Goal: Transaction & Acquisition: Purchase product/service

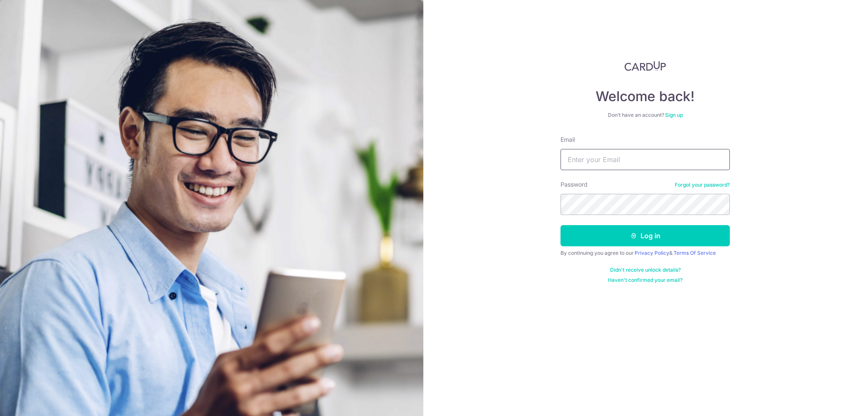
click at [625, 150] on input "Email" at bounding box center [644, 159] width 169 height 21
type input "stefkoh@gmail.com"
click at [605, 231] on button "Log in" at bounding box center [644, 235] width 169 height 21
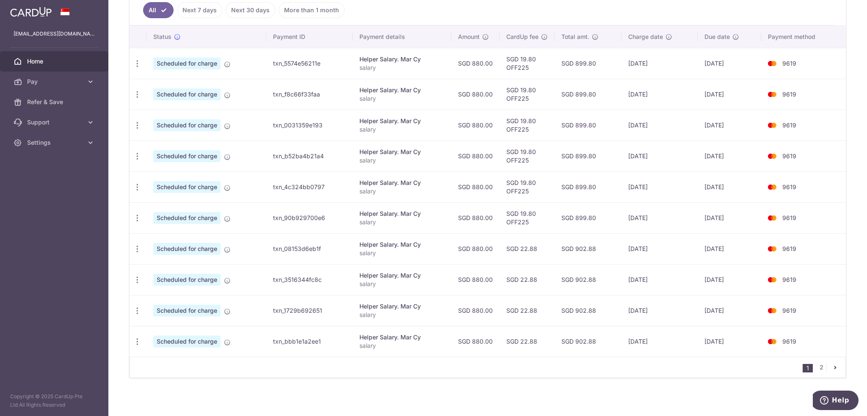
scroll to position [24, 0]
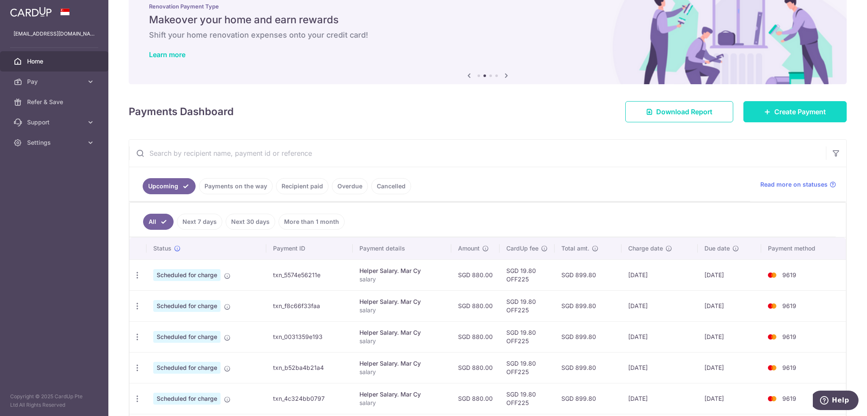
click at [775, 106] on link "Create Payment" at bounding box center [794, 111] width 103 height 21
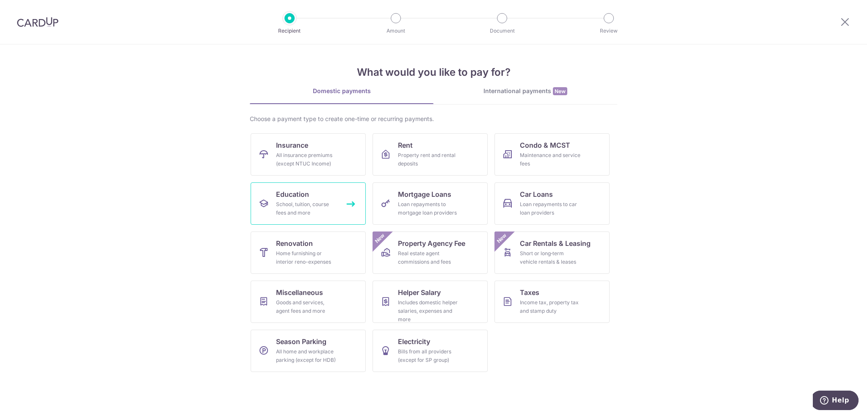
click at [311, 201] on div "School, tuition, course fees and more" at bounding box center [306, 208] width 61 height 17
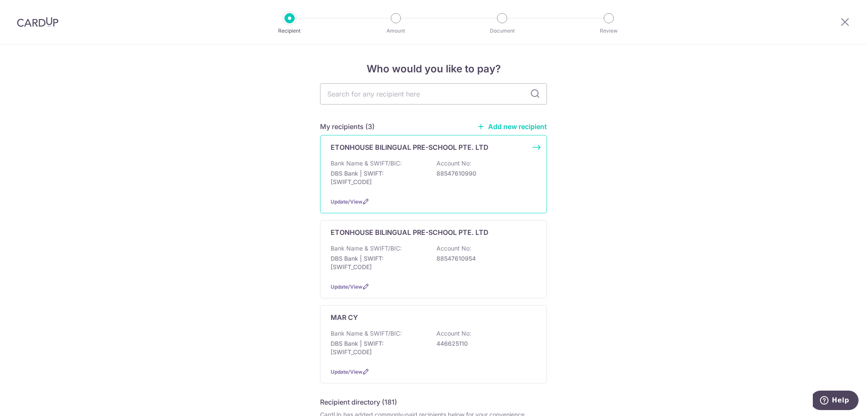
click at [537, 146] on div "ETONHOUSE BILINGUAL PRE-SCHOOL PTE. LTD Bank Name & SWIFT/BIC: DBS Bank | SWIFT…" at bounding box center [433, 174] width 227 height 78
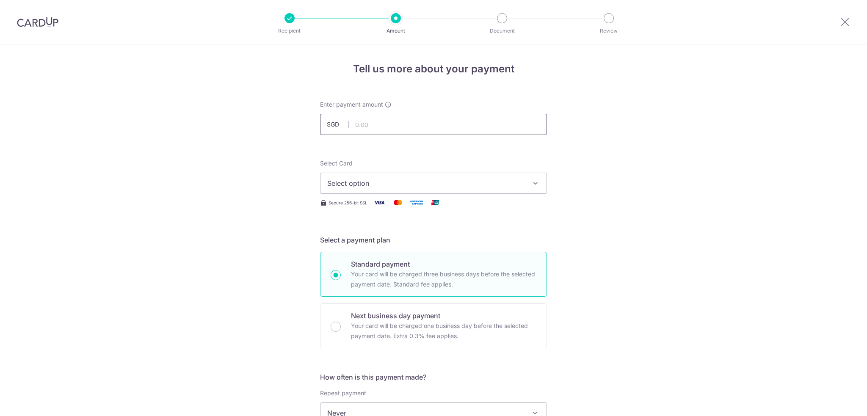
click at [400, 121] on input "text" at bounding box center [433, 124] width 227 height 21
type input "7,676.85"
click at [365, 187] on span "Select option" at bounding box center [425, 183] width 197 height 10
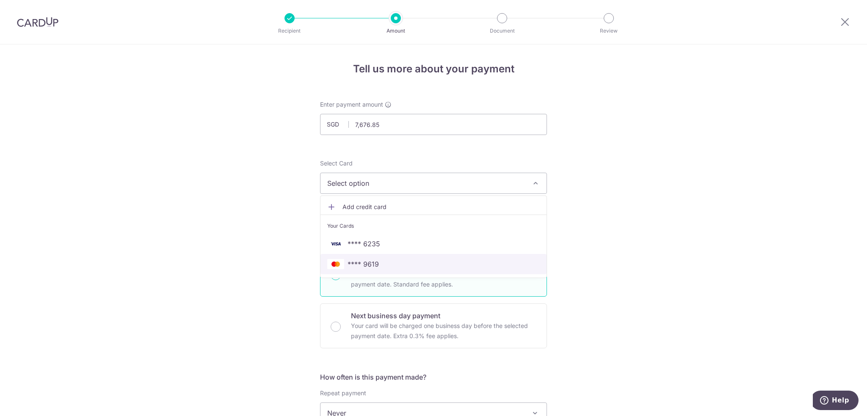
click at [377, 262] on span "**** 9619" at bounding box center [433, 264] width 212 height 10
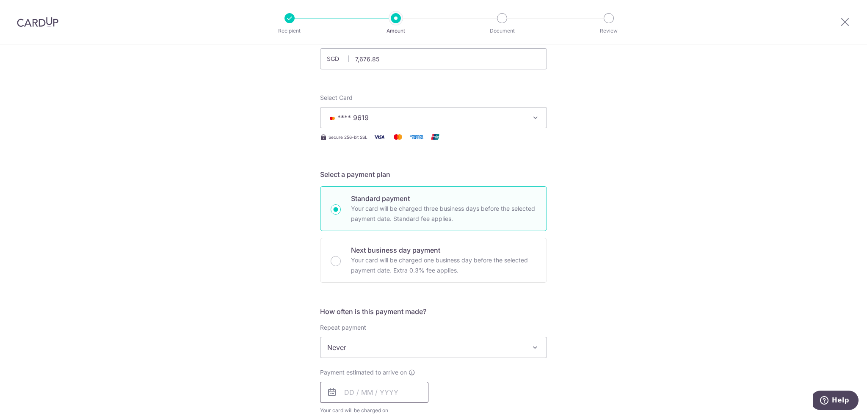
scroll to position [127, 0]
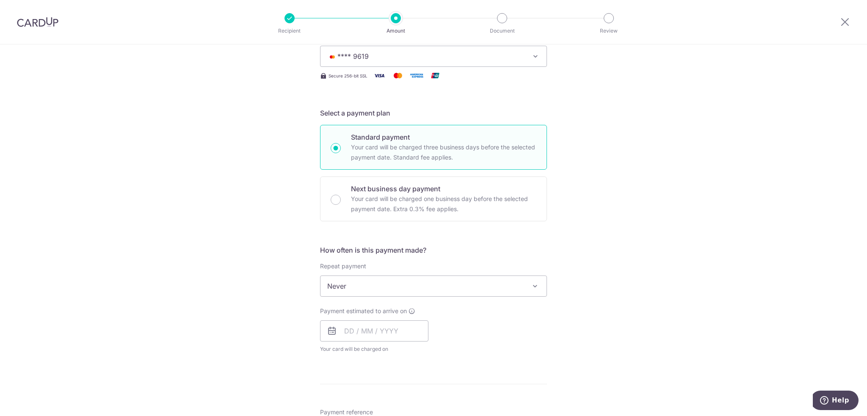
click at [424, 291] on span "Never" at bounding box center [433, 286] width 226 height 20
click at [513, 276] on span "Never" at bounding box center [433, 286] width 226 height 20
click at [374, 333] on input "text" at bounding box center [374, 330] width 108 height 21
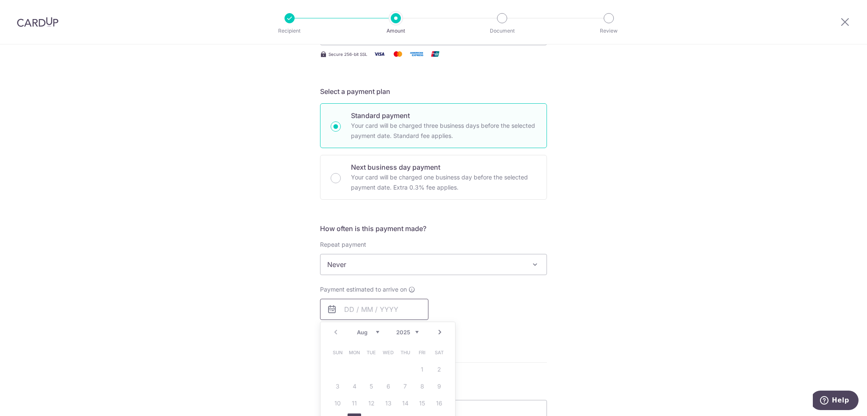
scroll to position [169, 0]
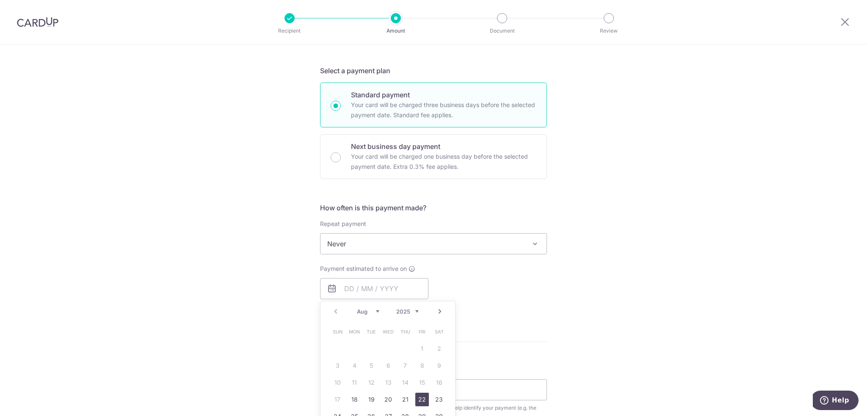
click at [419, 395] on link "22" at bounding box center [422, 400] width 14 height 14
type input "22/08/2025"
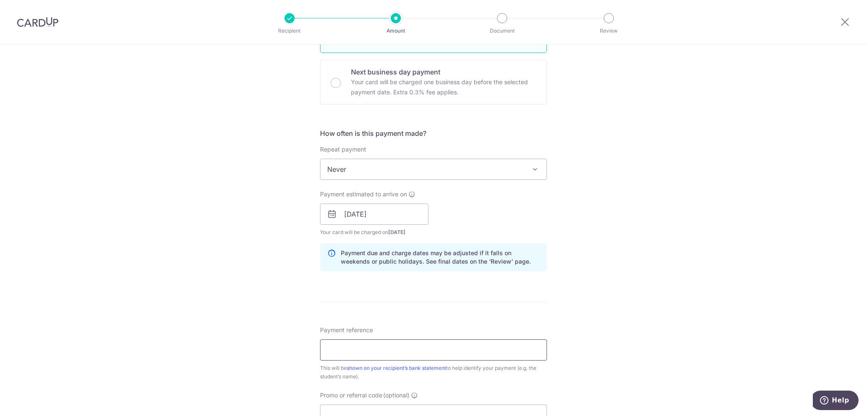
scroll to position [254, 0]
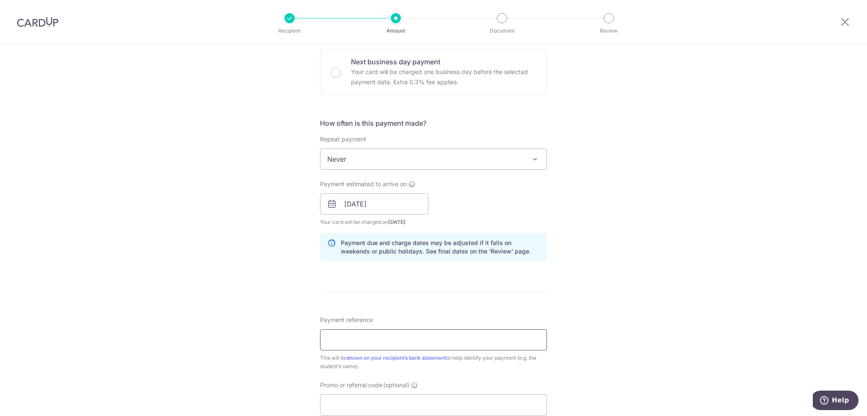
click at [398, 345] on input "Payment reference" at bounding box center [433, 339] width 227 height 21
click at [352, 344] on input "Payment reference" at bounding box center [433, 339] width 227 height 21
click at [365, 338] on input "SG-016-IN24-0843" at bounding box center [433, 339] width 227 height 21
drag, startPoint x: 402, startPoint y: 338, endPoint x: 370, endPoint y: 342, distance: 32.5
click at [370, 342] on input "SG-016-IN25-0843" at bounding box center [433, 339] width 227 height 21
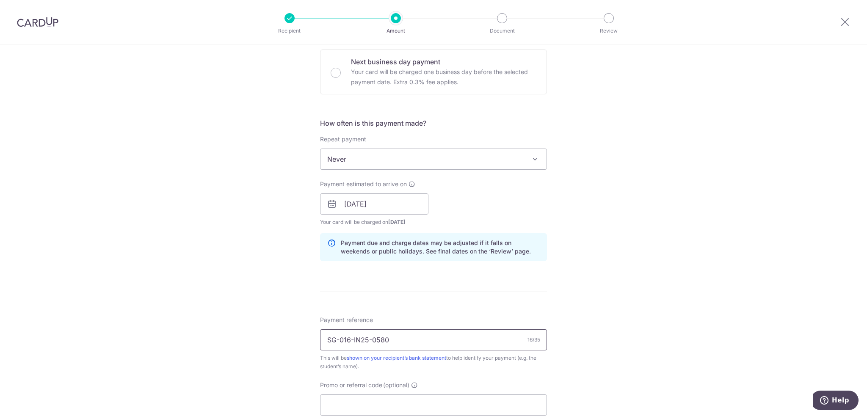
type input "SG-016-IN25-0580"
click at [259, 319] on div "Tell us more about your payment Enter payment amount SGD 7,676.85 7676.85 Selec…" at bounding box center [433, 191] width 867 height 800
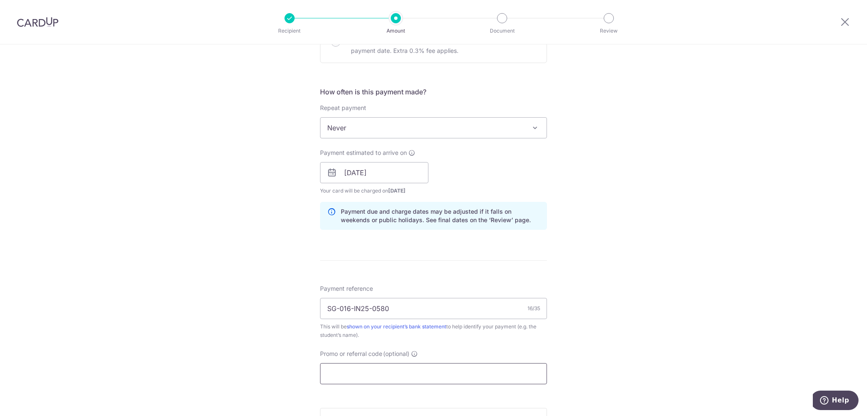
scroll to position [339, 0]
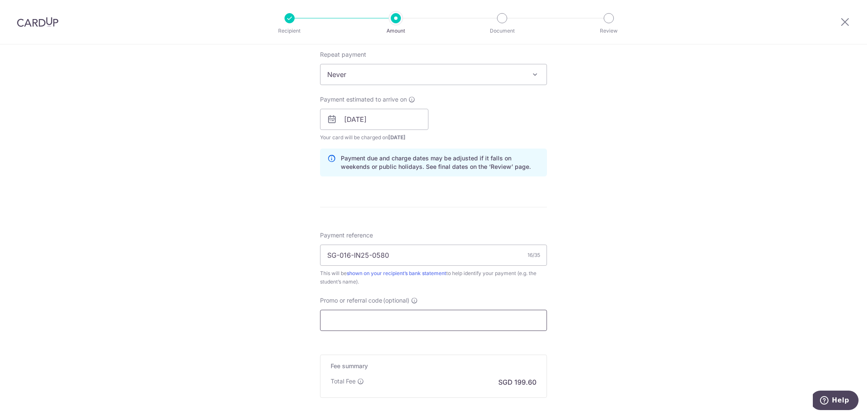
click at [394, 314] on input "Promo or referral code (optional)" at bounding box center [433, 320] width 227 height 21
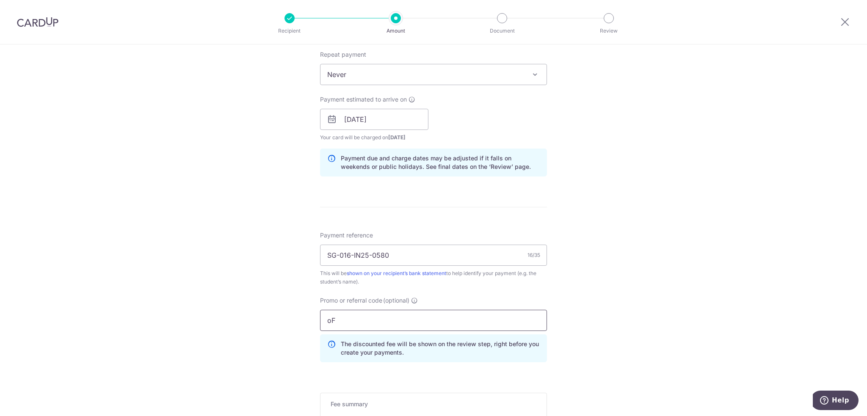
type input "o"
type input "i"
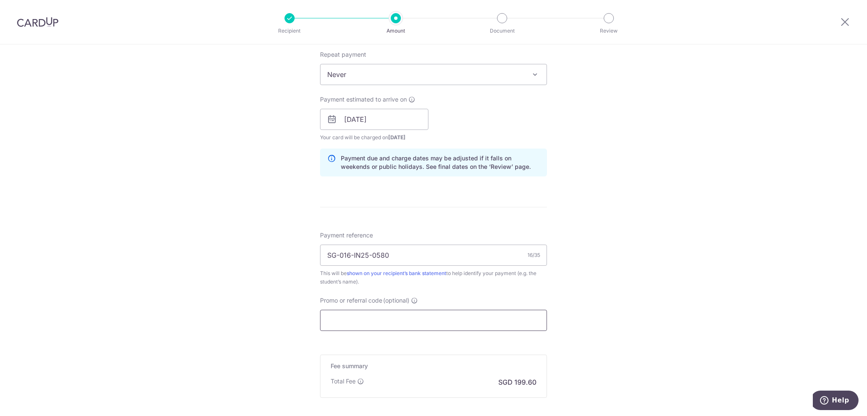
type input "o"
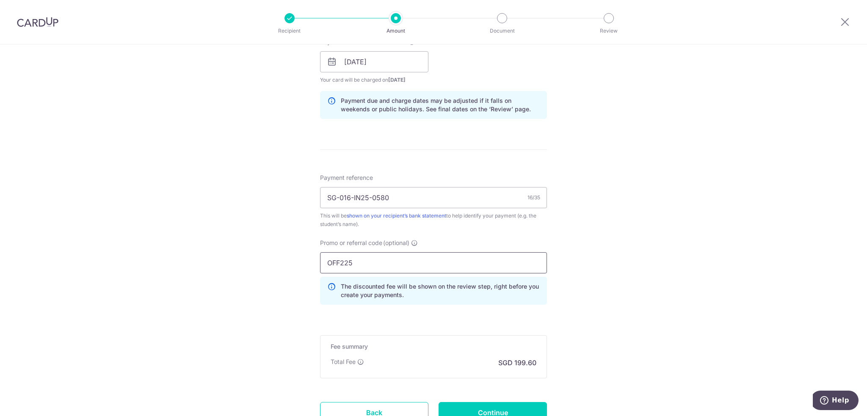
scroll to position [465, 0]
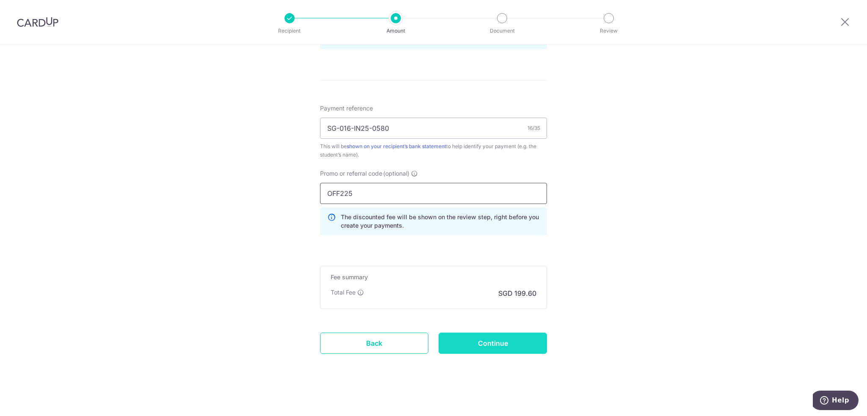
type input "OFF225"
click at [512, 340] on input "Continue" at bounding box center [492, 343] width 108 height 21
type input "Create Schedule"
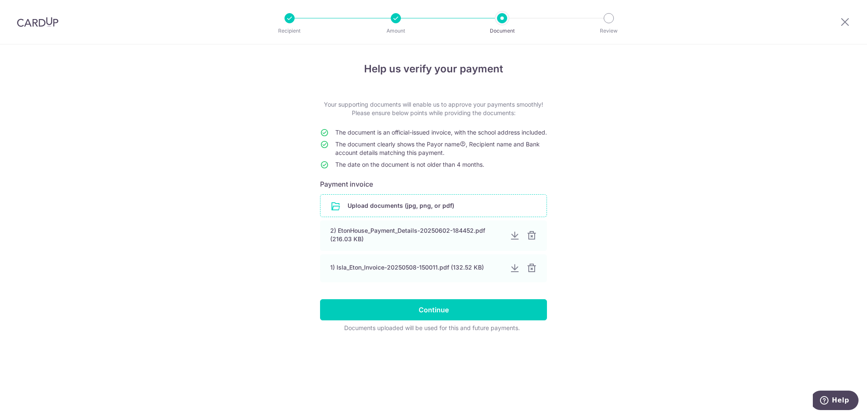
click at [336, 213] on input "file" at bounding box center [433, 206] width 226 height 22
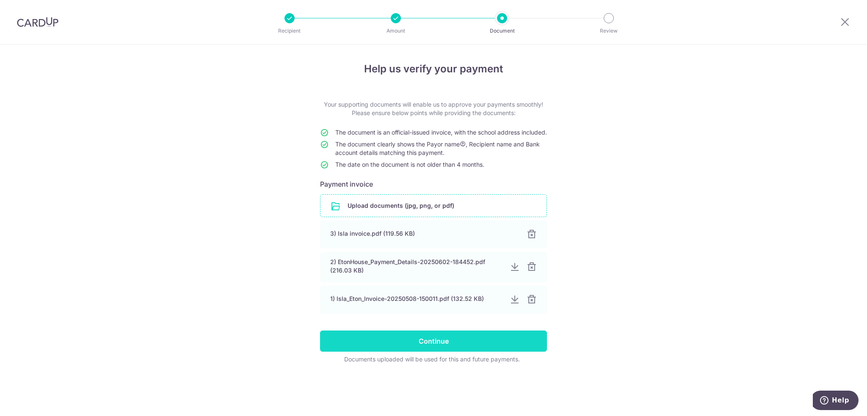
click at [428, 349] on input "Continue" at bounding box center [433, 340] width 227 height 21
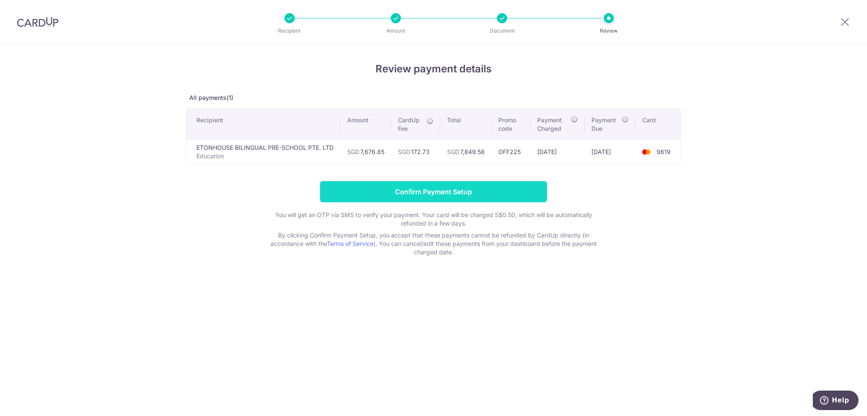
click at [447, 191] on input "Confirm Payment Setup" at bounding box center [433, 191] width 227 height 21
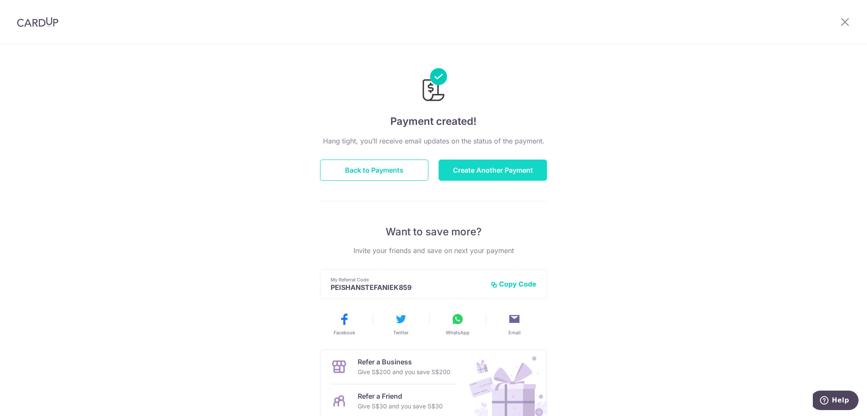
click at [482, 173] on button "Create Another Payment" at bounding box center [492, 170] width 108 height 21
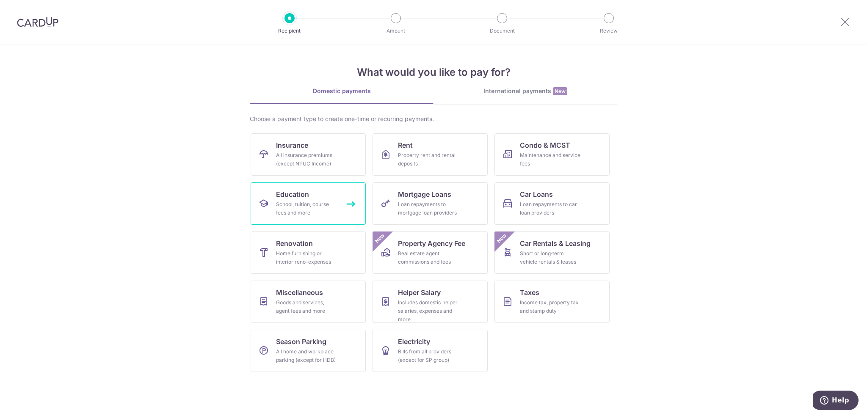
click at [308, 198] on span "Education" at bounding box center [292, 194] width 33 height 10
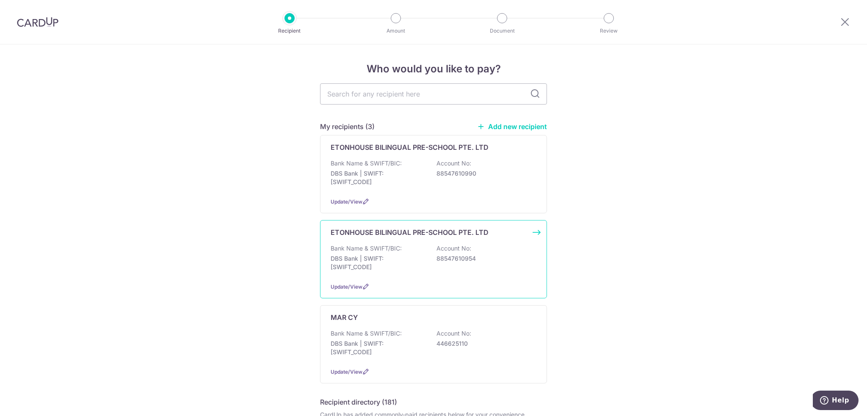
click at [491, 246] on div "Bank Name & SWIFT/BIC: DBS Bank | SWIFT: DBSSSGSGXXX Account No: 88547610954" at bounding box center [433, 259] width 206 height 31
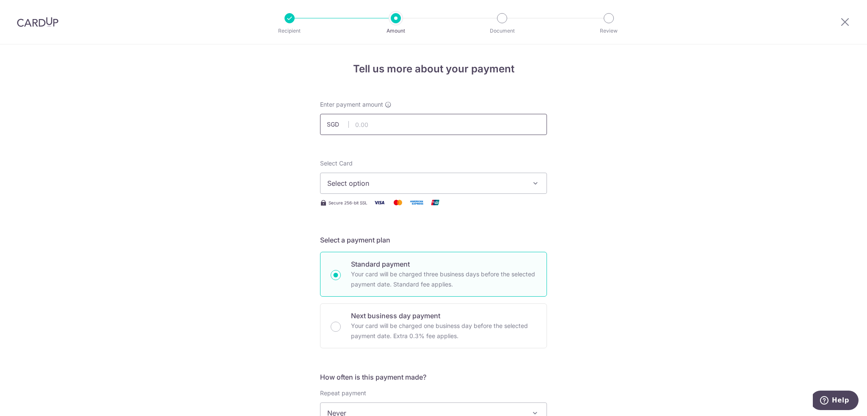
click at [432, 118] on input "text" at bounding box center [433, 124] width 227 height 21
type input "6,401.61"
click at [413, 184] on span "Select option" at bounding box center [425, 183] width 197 height 10
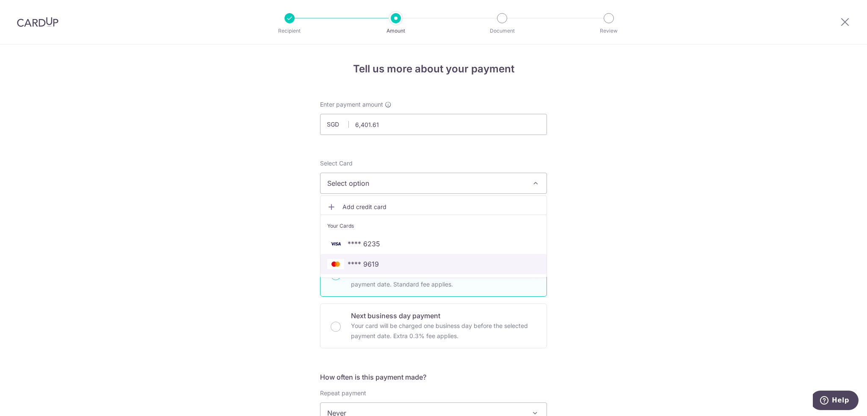
click at [374, 259] on span "**** 9619" at bounding box center [362, 264] width 31 height 10
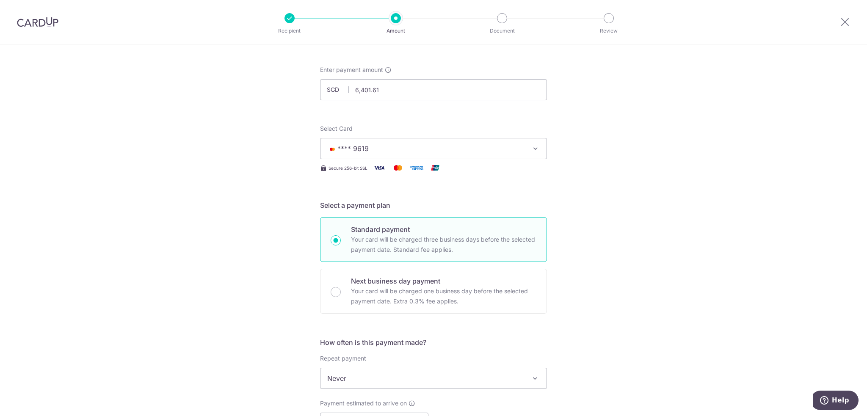
scroll to position [127, 0]
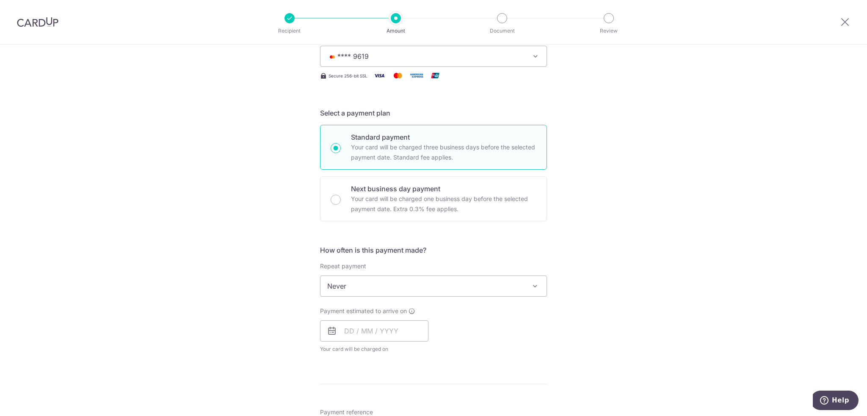
click at [367, 284] on span "Never" at bounding box center [433, 286] width 226 height 20
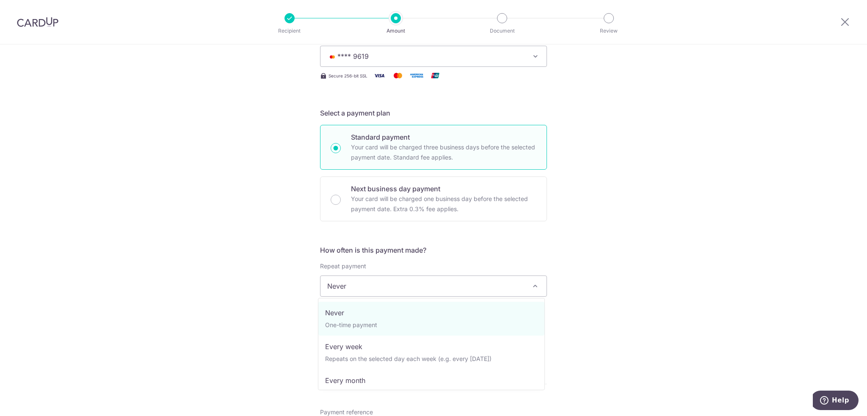
click at [372, 284] on span "Never" at bounding box center [433, 286] width 226 height 20
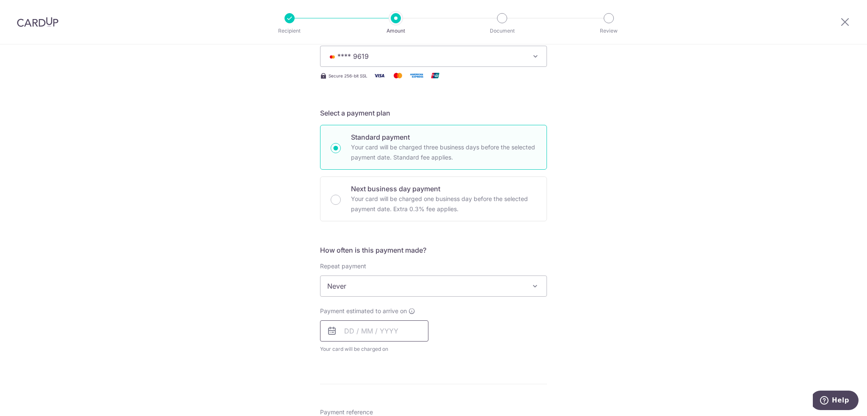
click at [344, 331] on input "text" at bounding box center [374, 330] width 108 height 21
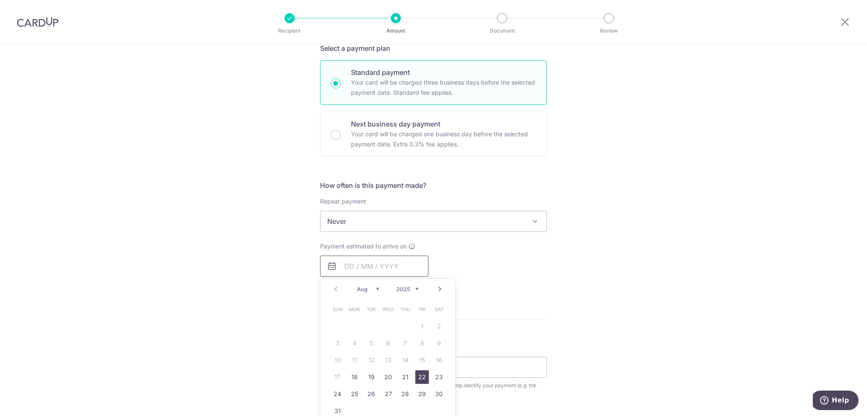
scroll to position [212, 0]
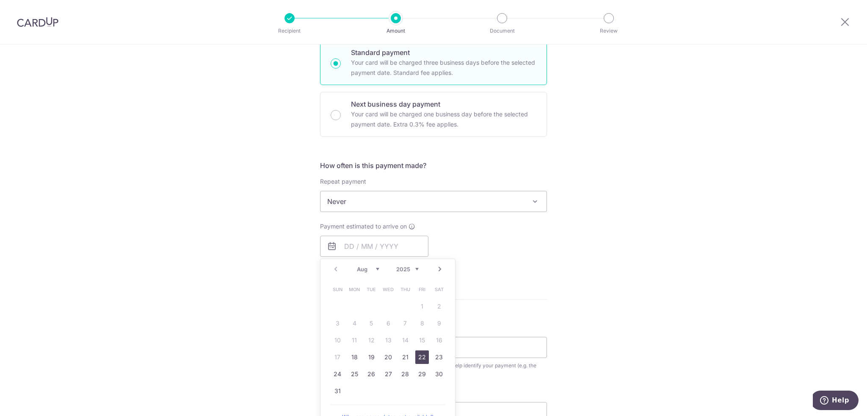
drag, startPoint x: 420, startPoint y: 354, endPoint x: 282, endPoint y: 304, distance: 146.3
click at [420, 354] on link "22" at bounding box center [422, 357] width 14 height 14
type input "22/08/2025"
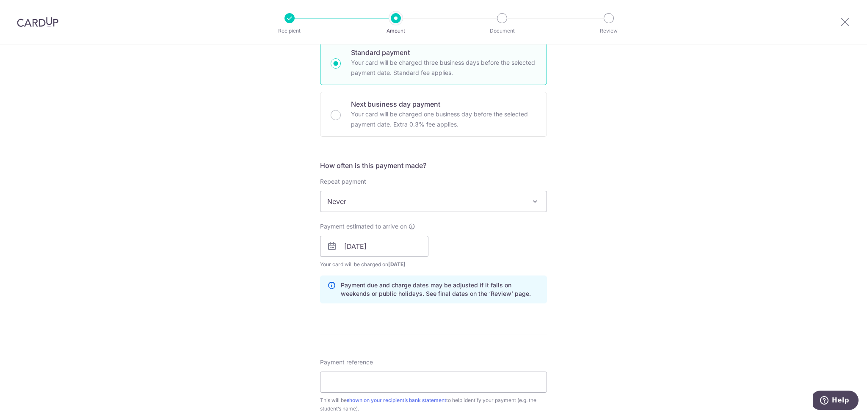
click at [270, 295] on div "Tell us more about your payment Enter payment amount SGD 6,401.61 6401.61 Selec…" at bounding box center [433, 233] width 867 height 800
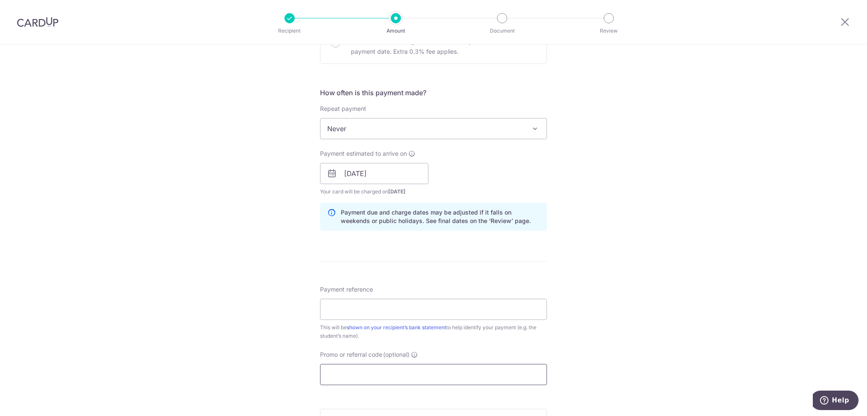
scroll to position [339, 0]
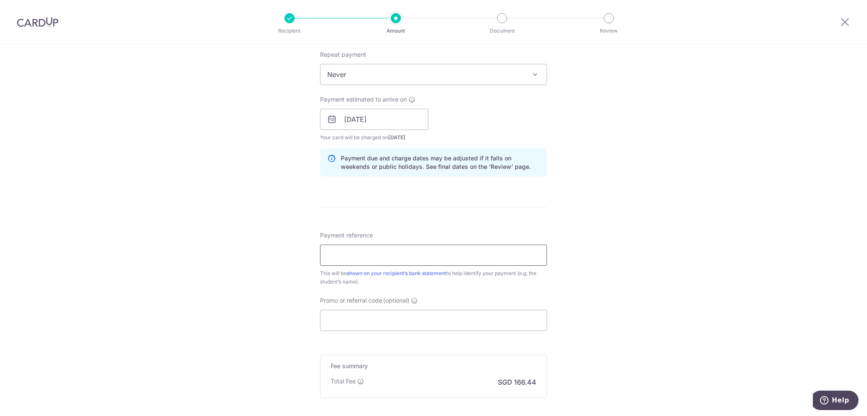
click at [356, 261] on input "Payment reference" at bounding box center [433, 255] width 227 height 21
paste input "SG-016-IN25-0581"
type input "SG-016-IN25-0581"
click at [372, 314] on input "Promo or referral code (optional)" at bounding box center [433, 320] width 227 height 21
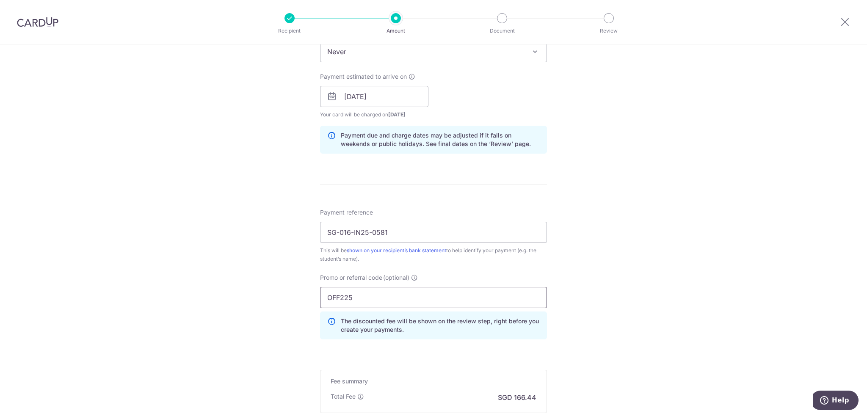
scroll to position [423, 0]
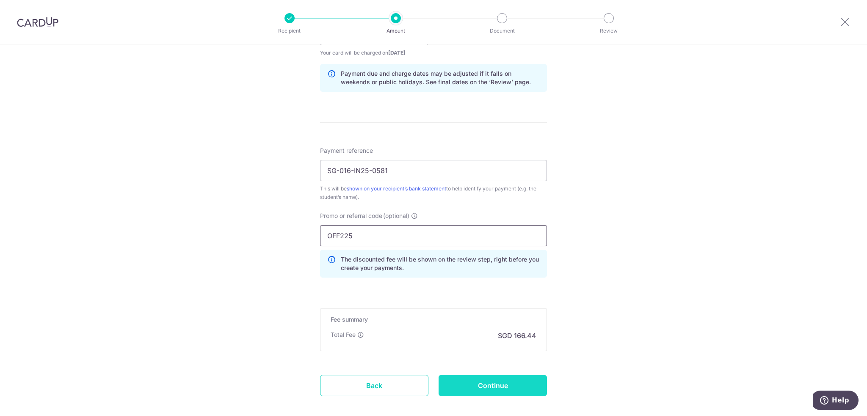
type input "OFF225"
click at [506, 387] on input "Continue" at bounding box center [492, 385] width 108 height 21
type input "Create Schedule"
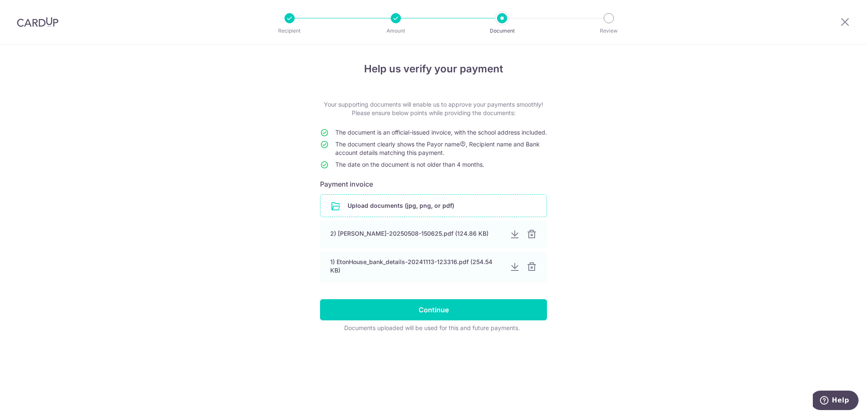
click at [426, 217] on input "file" at bounding box center [433, 206] width 226 height 22
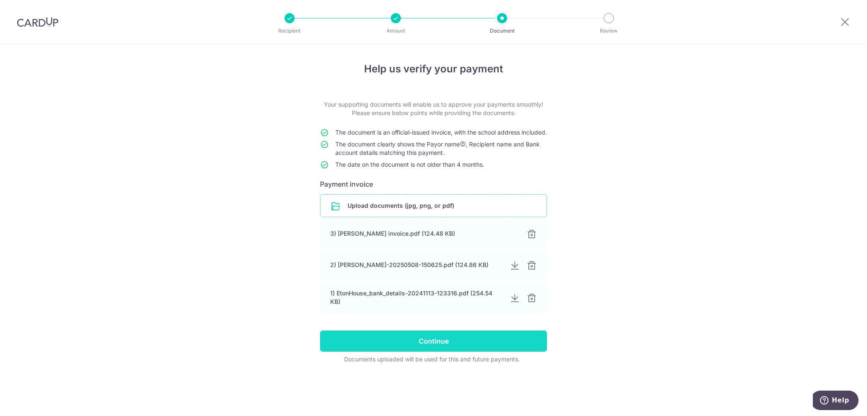
click at [436, 352] on input "Continue" at bounding box center [433, 340] width 227 height 21
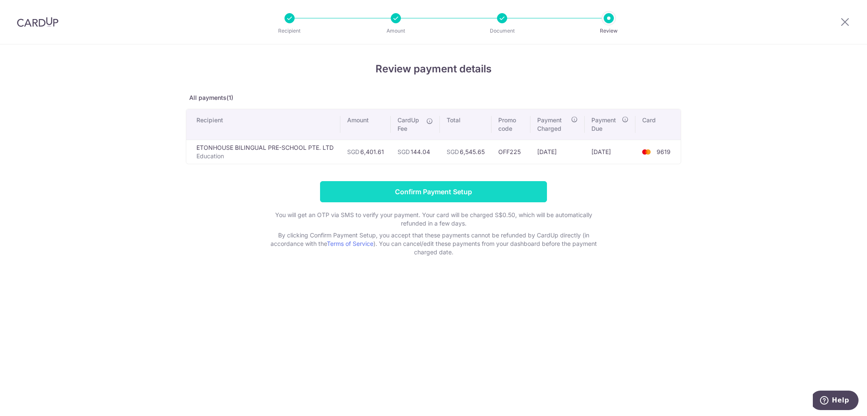
click at [464, 185] on input "Confirm Payment Setup" at bounding box center [433, 191] width 227 height 21
